Goal: Transaction & Acquisition: Book appointment/travel/reservation

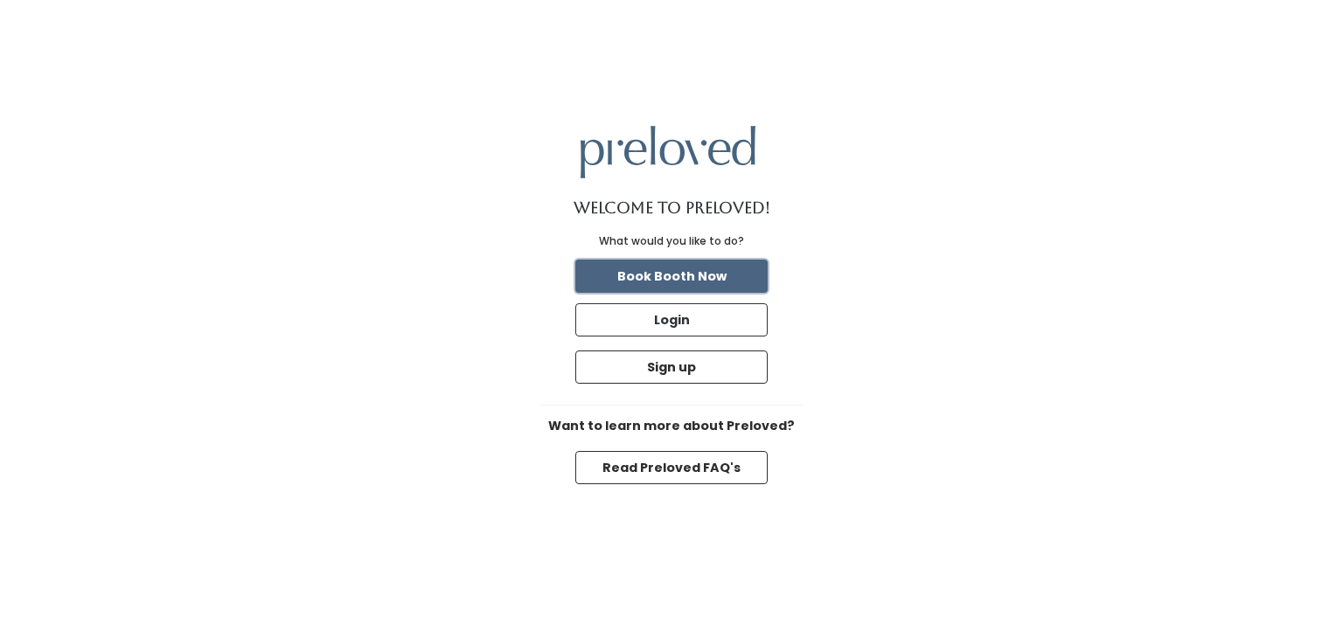
click at [696, 282] on button "Book Booth Now" at bounding box center [671, 276] width 192 height 33
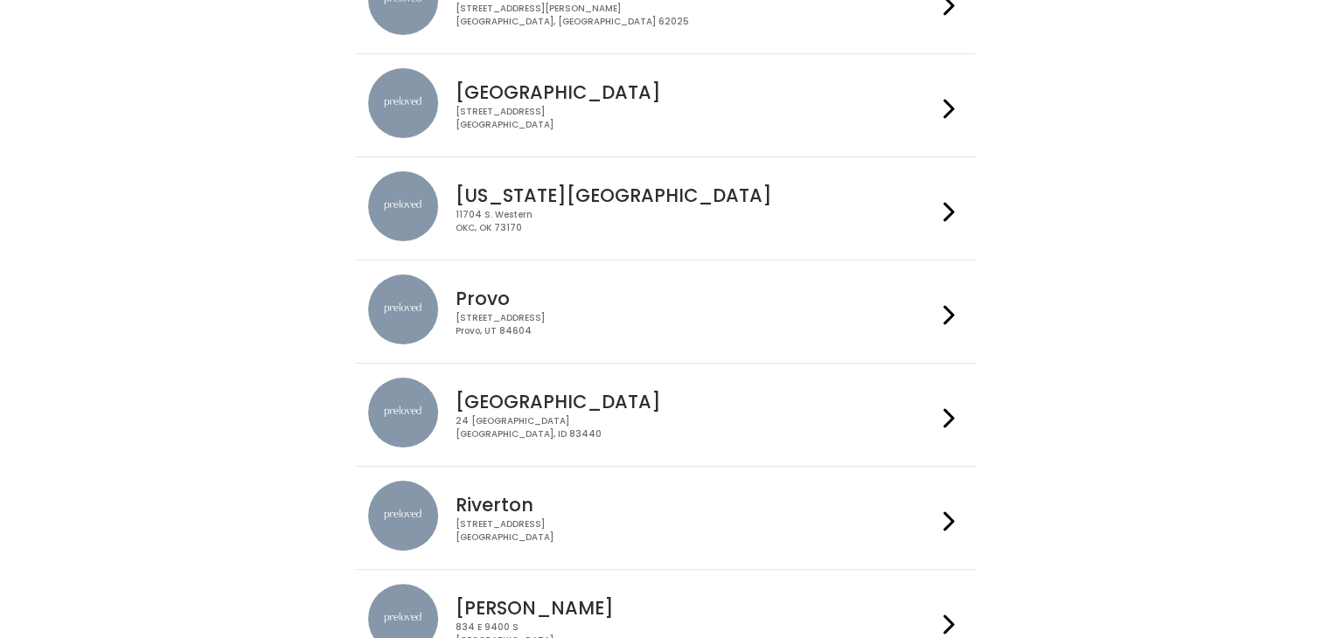
click at [945, 415] on icon at bounding box center [949, 418] width 11 height 25
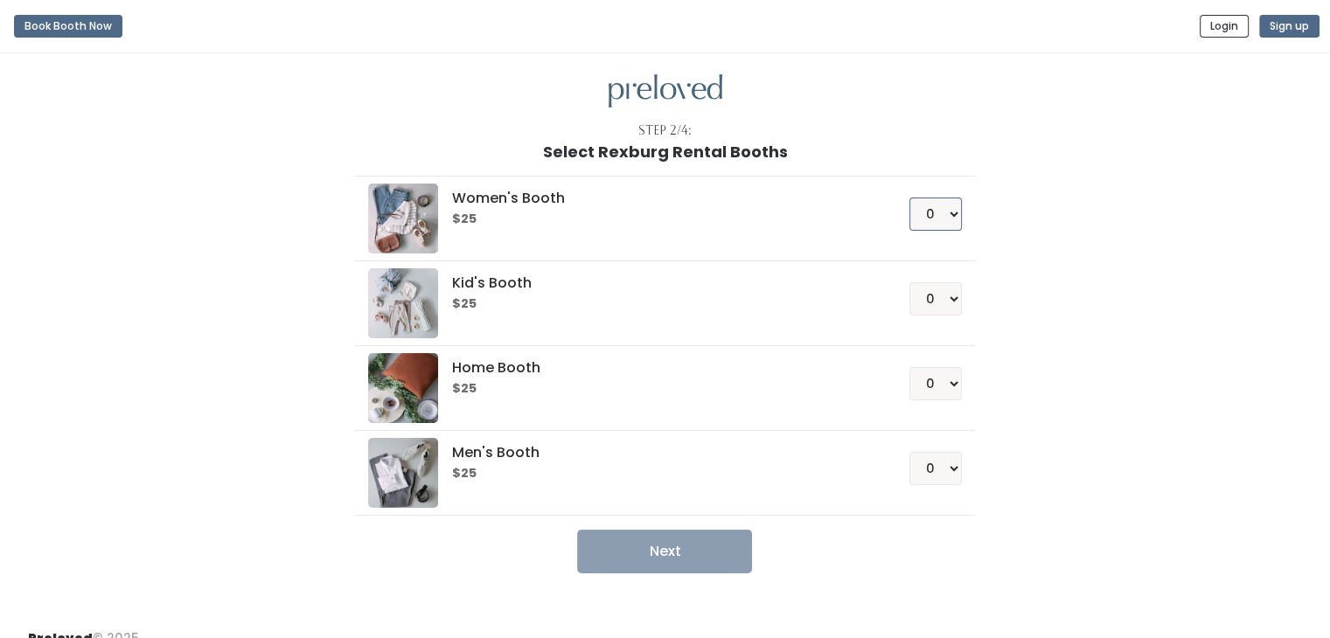
click at [936, 210] on select "0 1 2 3 4" at bounding box center [936, 214] width 52 height 33
select select "1"
click at [910, 198] on select "0 1 2 3 4" at bounding box center [936, 214] width 52 height 33
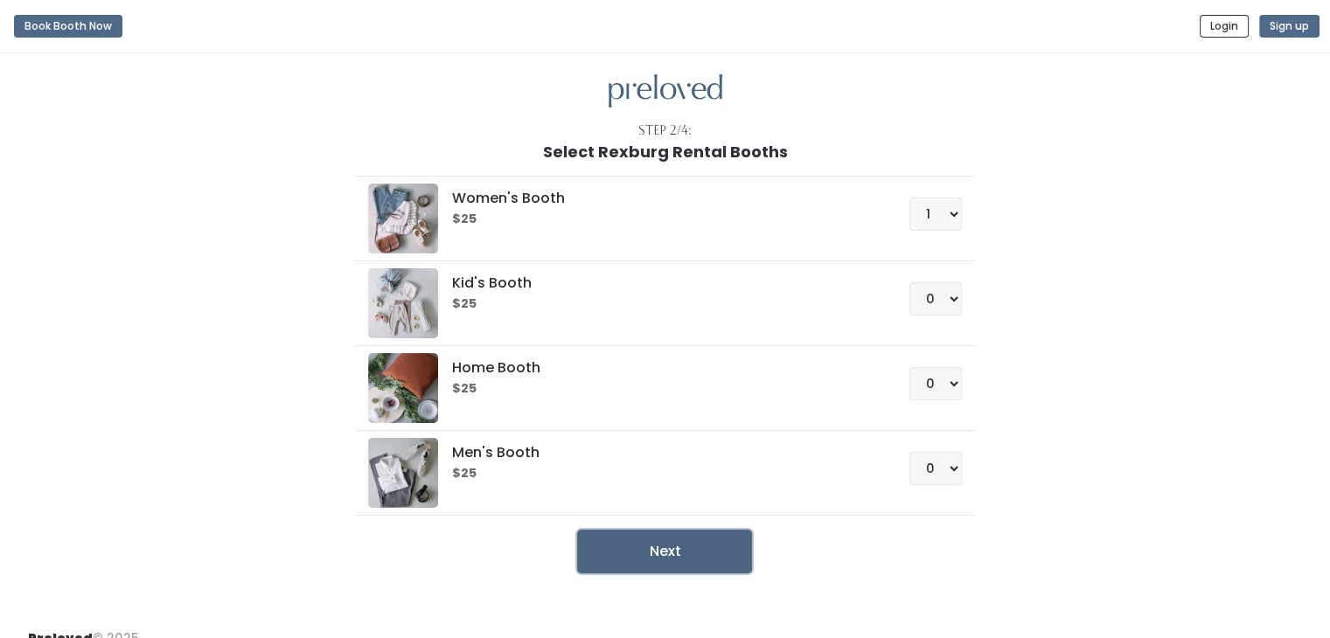
click at [671, 550] on button "Next" at bounding box center [664, 552] width 175 height 44
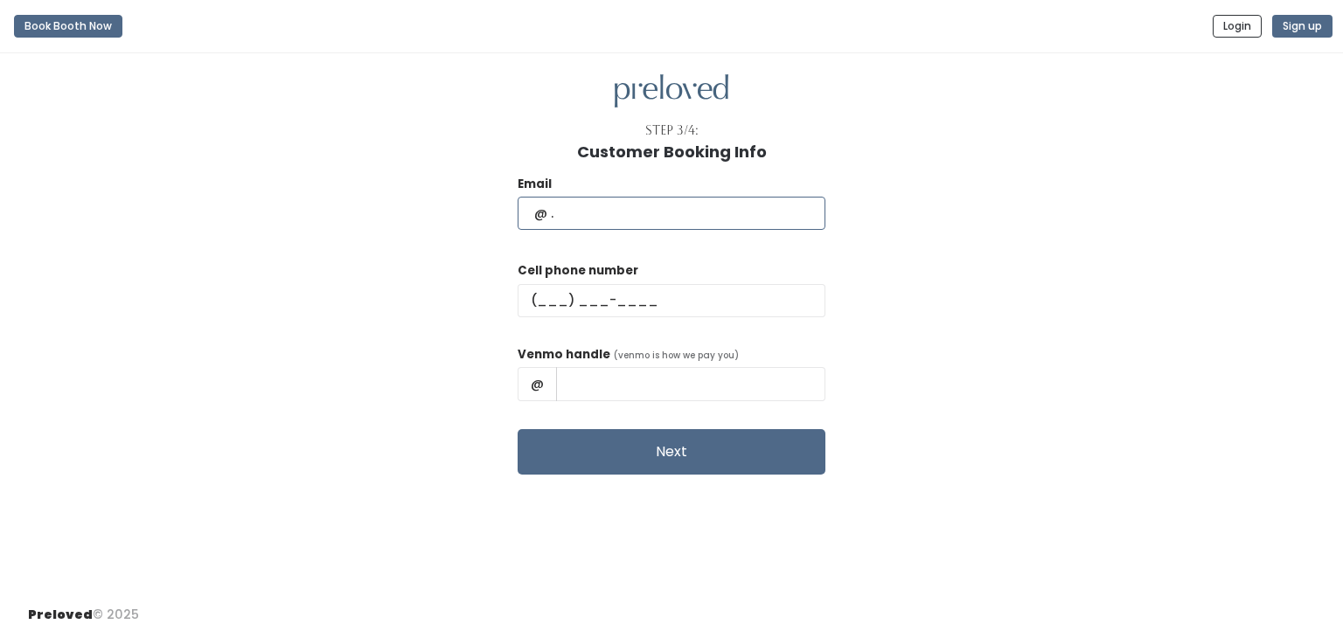
click at [598, 217] on input "text" at bounding box center [672, 213] width 308 height 33
type input "maraholmstead3919@gmail.com"
type input "(231) 301-1406"
click at [728, 389] on input "Marah Olmstead" at bounding box center [690, 383] width 269 height 33
type input "M"
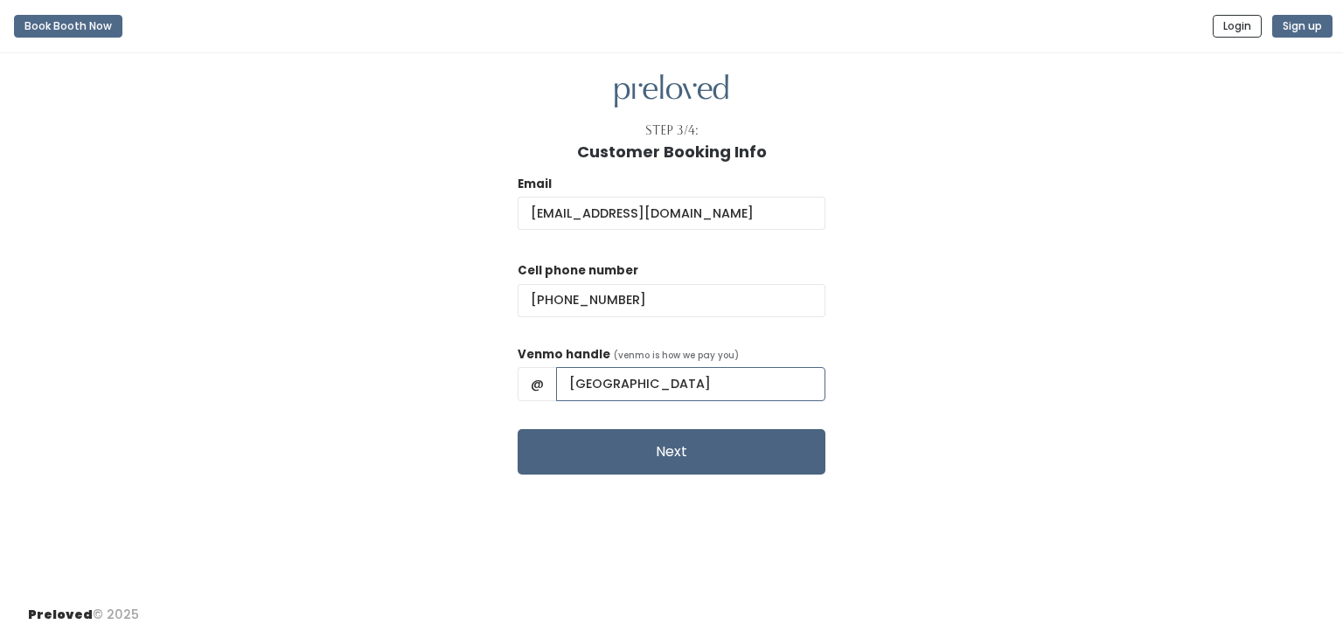
type input "maraholmstead"
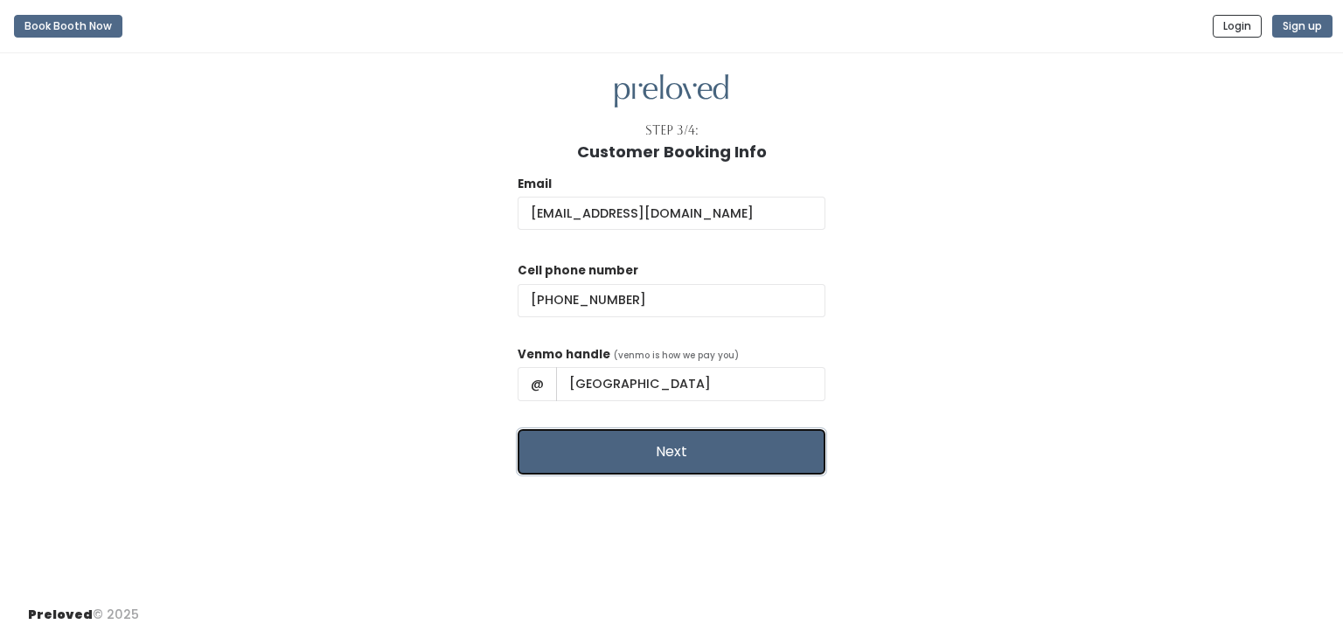
click at [665, 452] on button "Next" at bounding box center [672, 451] width 308 height 45
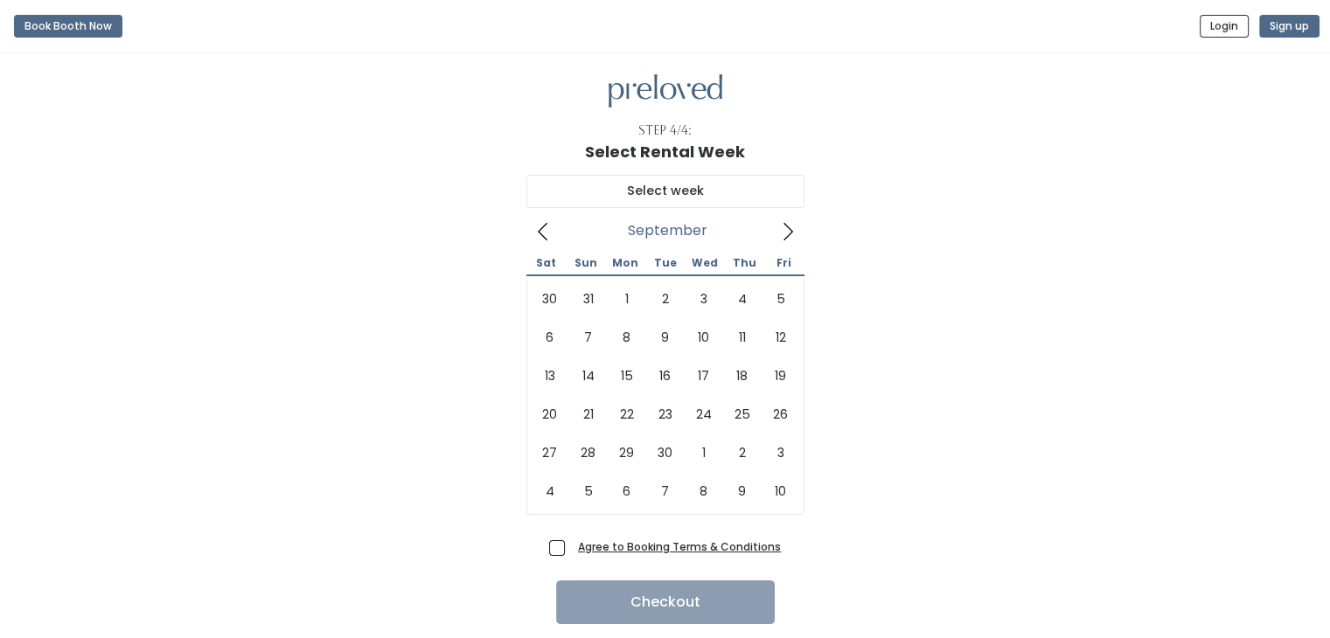
click at [790, 228] on icon at bounding box center [789, 231] width 10 height 17
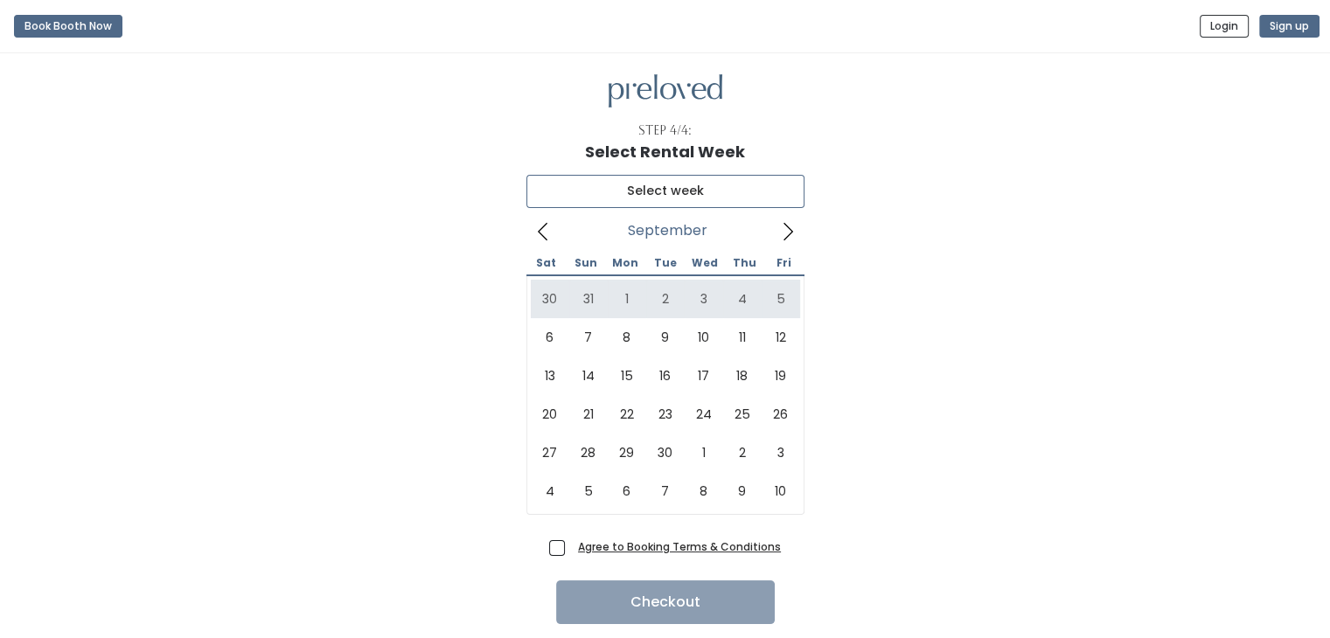
type input "August 30 to September 5"
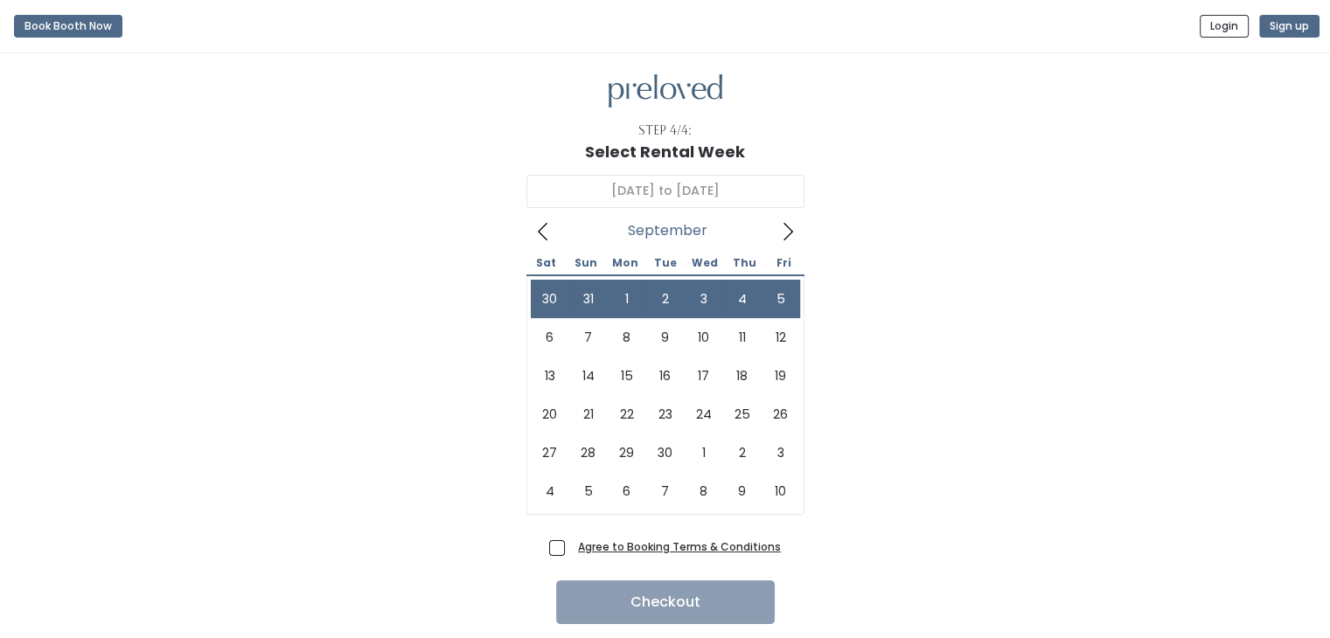
click at [571, 550] on span "Agree to Booking Terms & Conditions" at bounding box center [676, 546] width 210 height 17
click at [571, 549] on input "Agree to Booking Terms & Conditions" at bounding box center [576, 543] width 11 height 11
checkbox input "true"
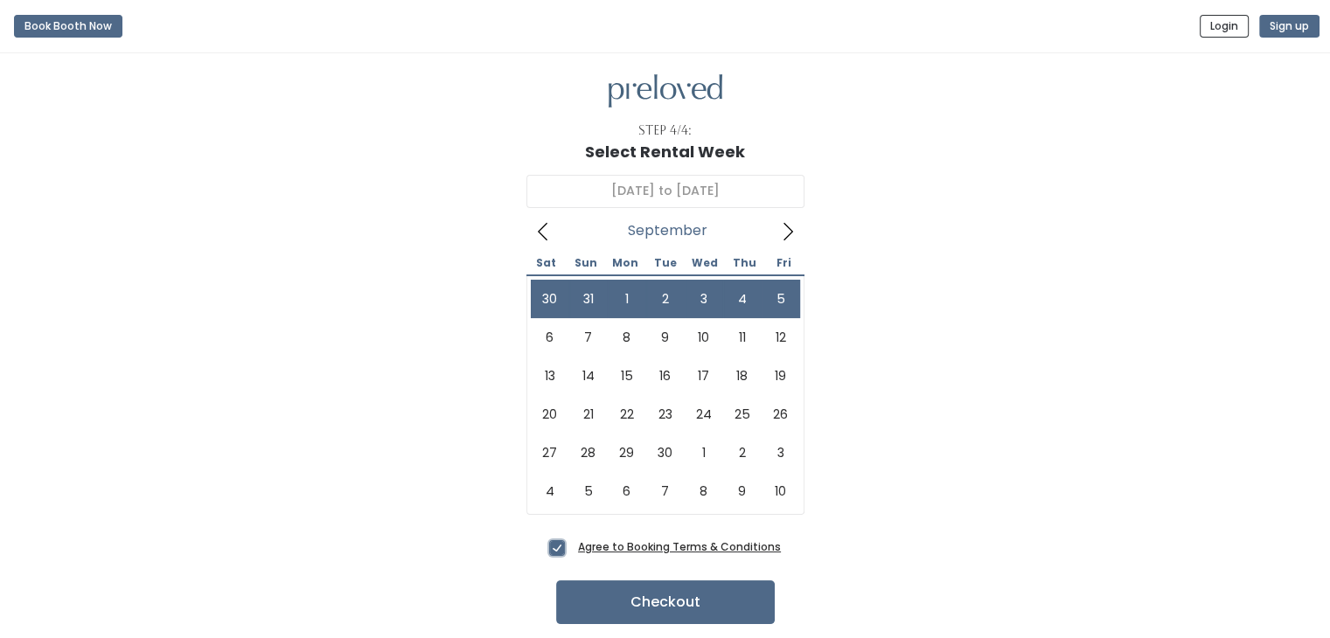
scroll to position [52, 0]
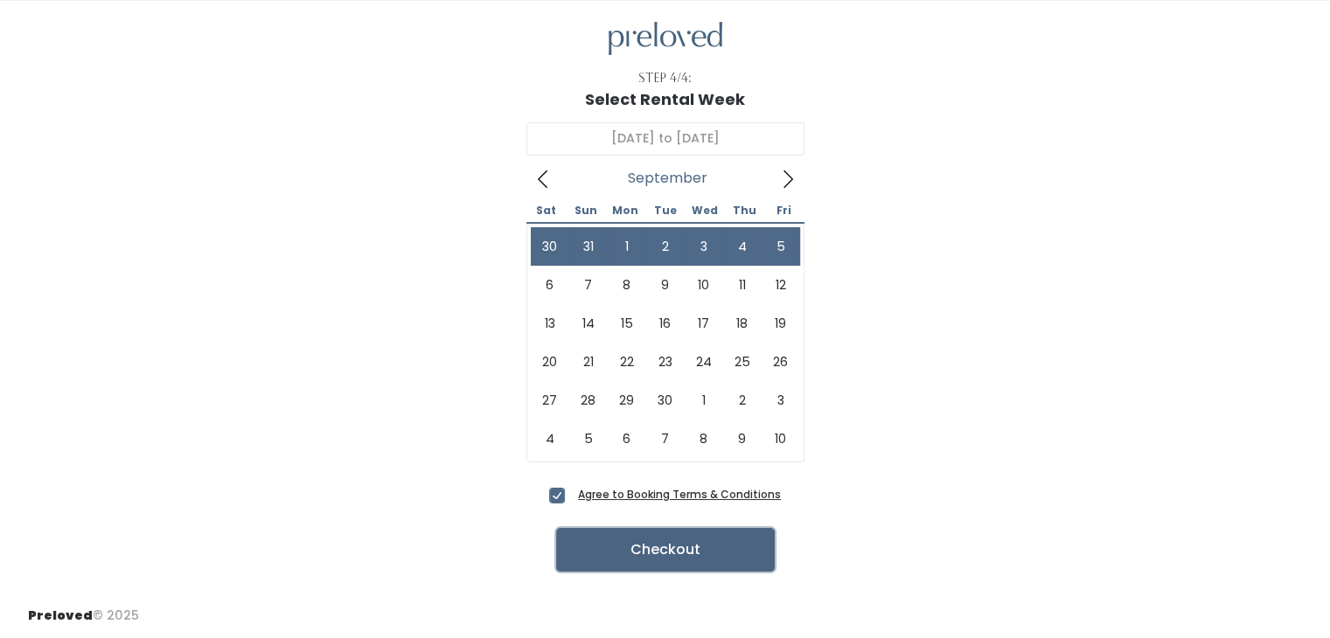
click at [642, 556] on button "Checkout" at bounding box center [665, 550] width 219 height 44
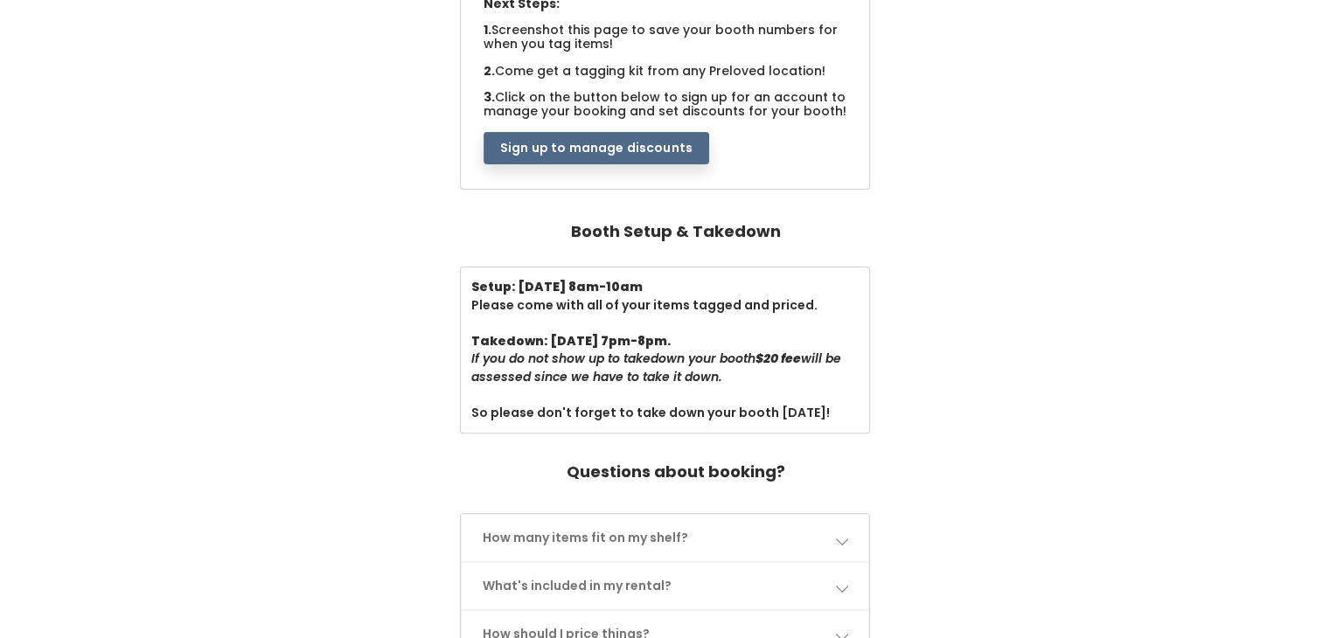
scroll to position [419, 0]
